Goal: Task Accomplishment & Management: Use online tool/utility

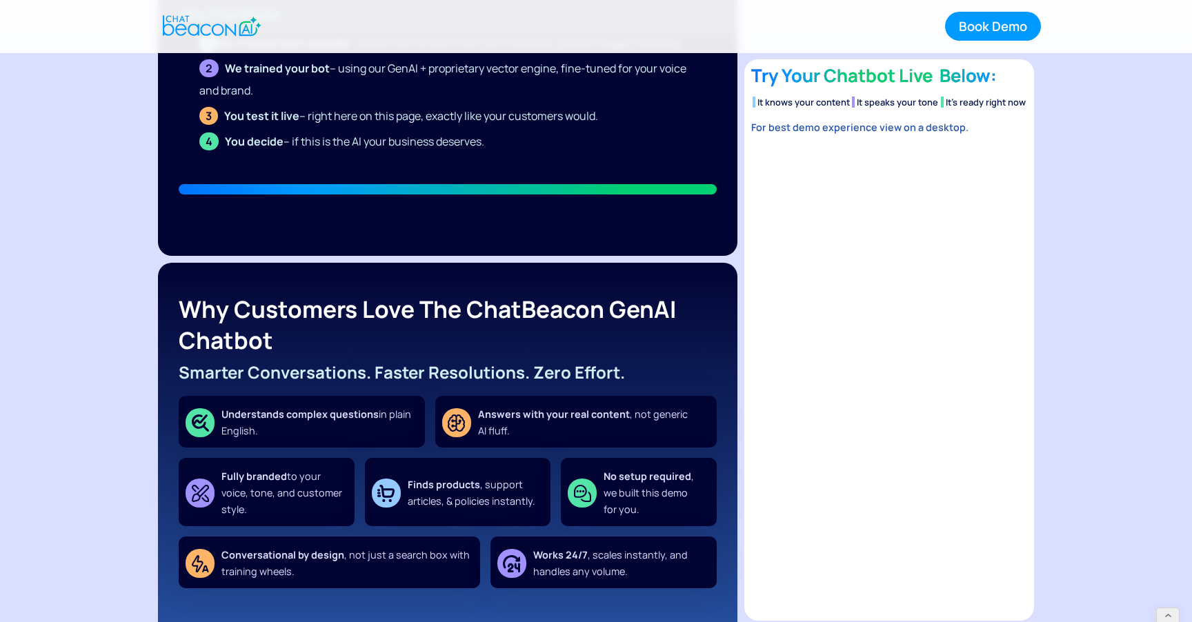
scroll to position [587, 0]
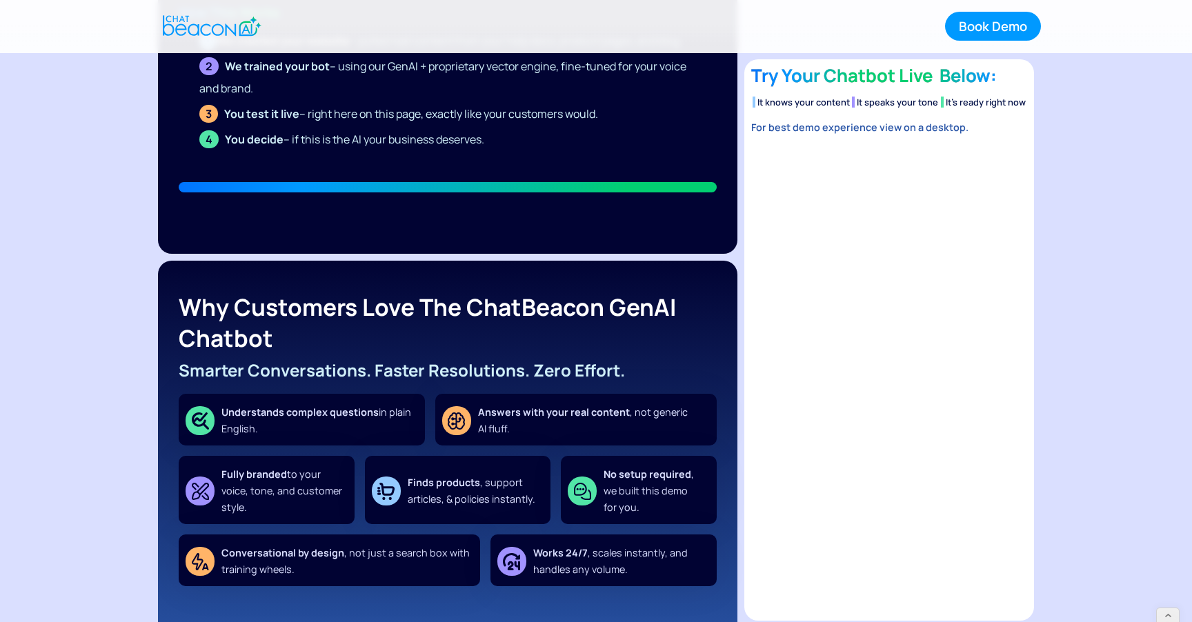
click at [209, 26] on img "home" at bounding box center [212, 25] width 99 height 27
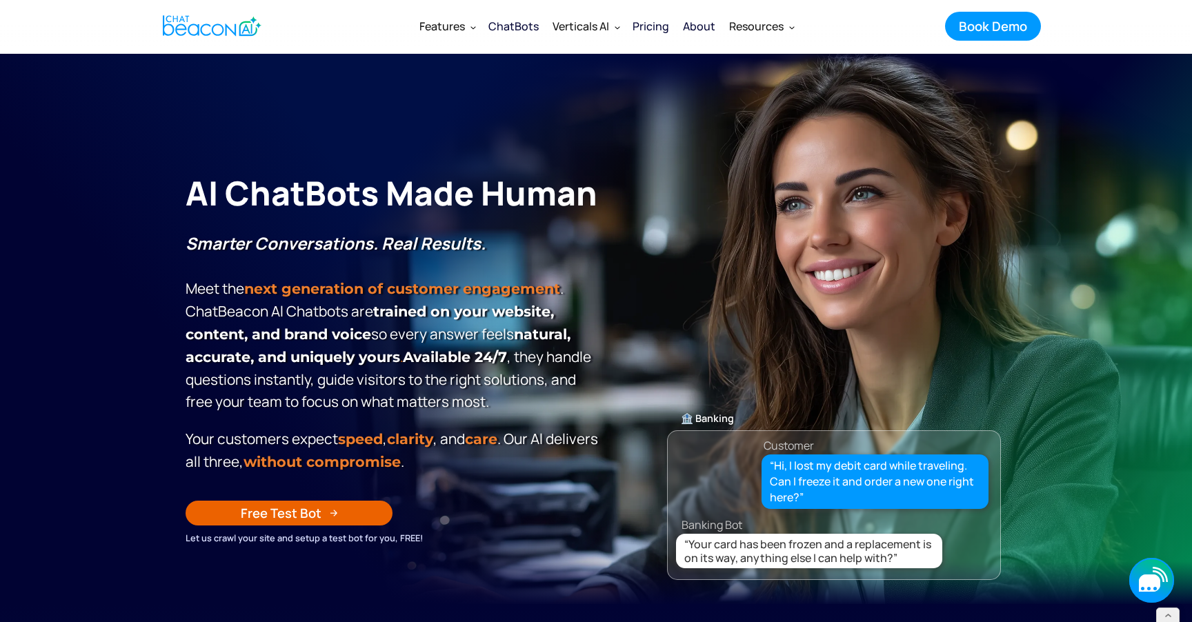
click at [1141, 573] on icon "button" at bounding box center [1151, 580] width 45 height 45
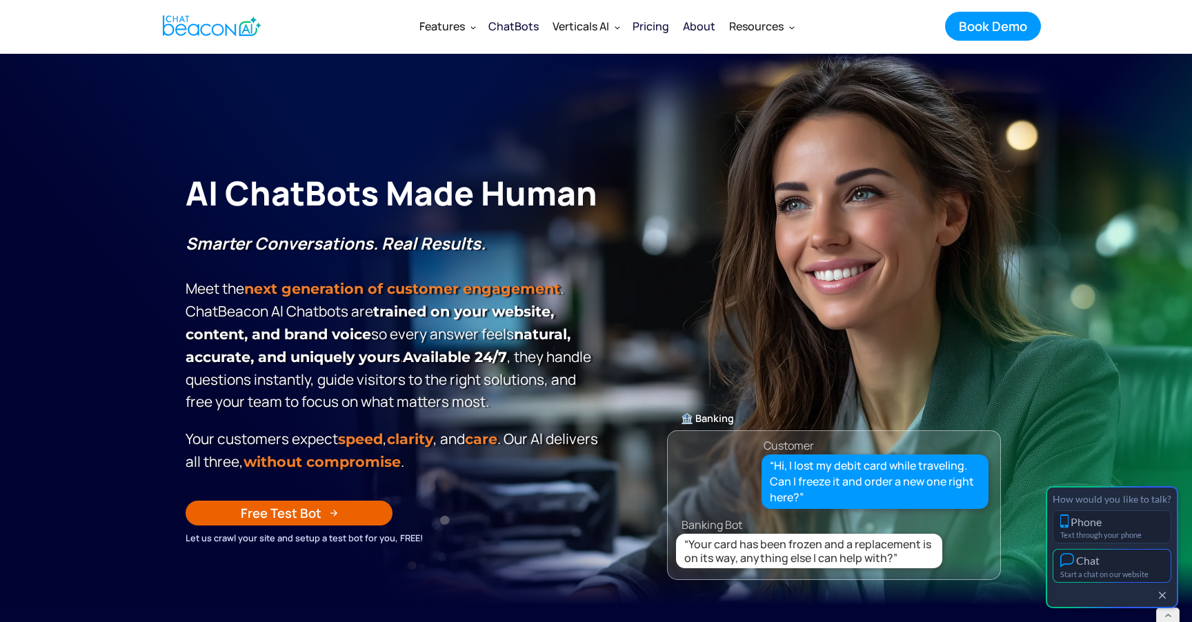
click at [1117, 559] on div "Chat" at bounding box center [1111, 560] width 103 height 14
